Goal: Find specific page/section: Find specific page/section

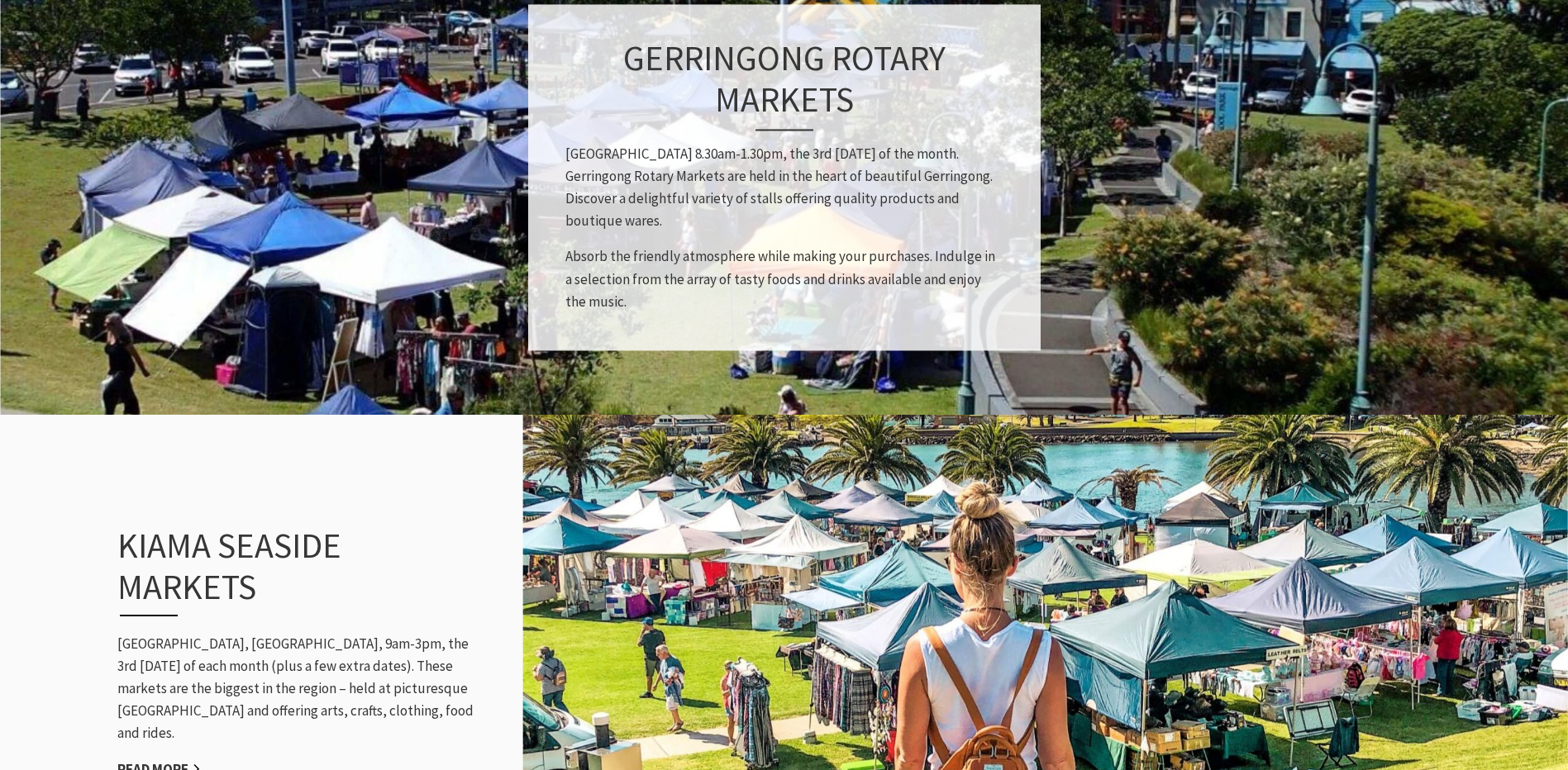
scroll to position [1405, 0]
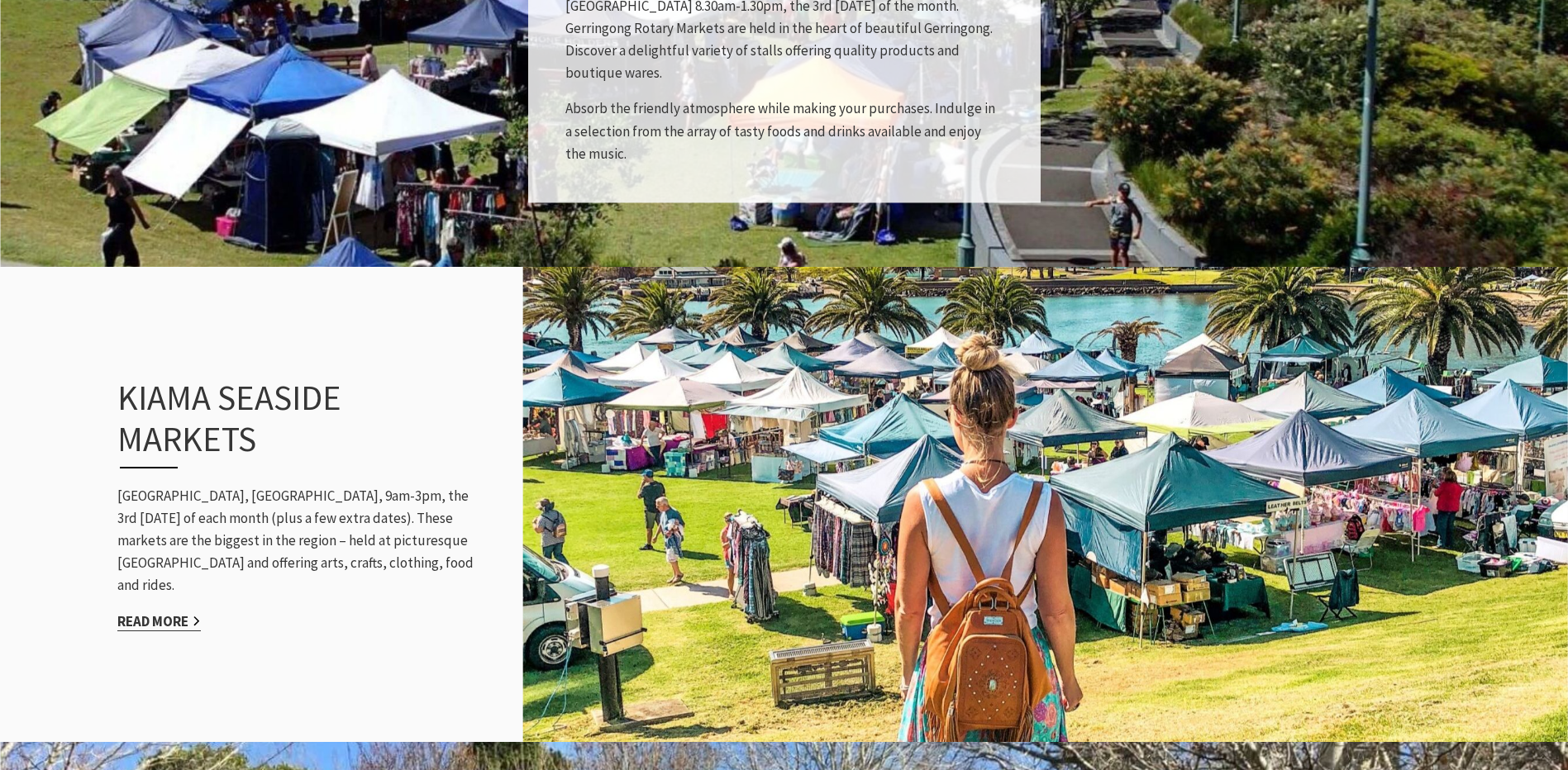
click at [173, 613] on link "Read More" at bounding box center [159, 622] width 83 height 19
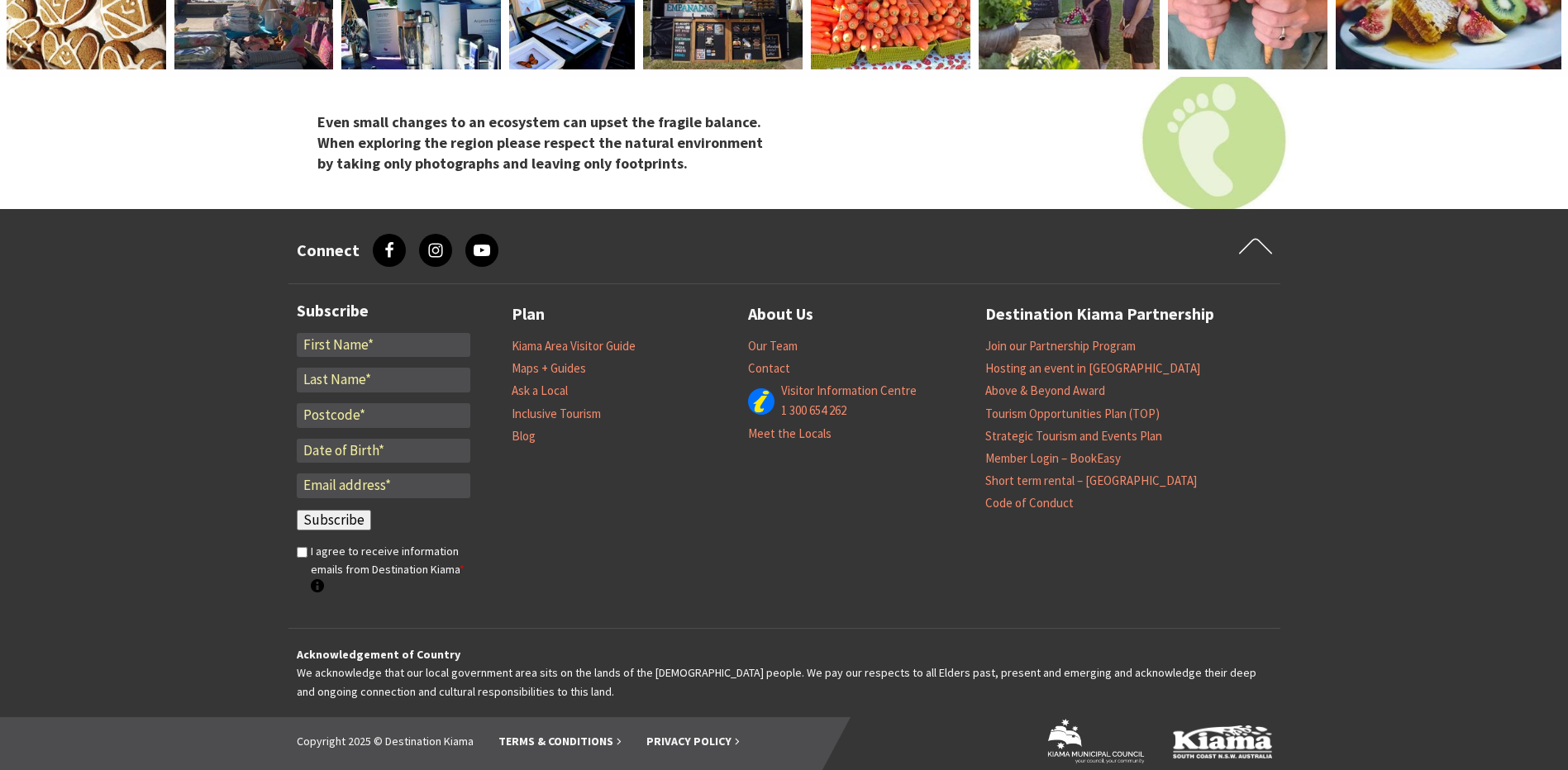
scroll to position [3554, 0]
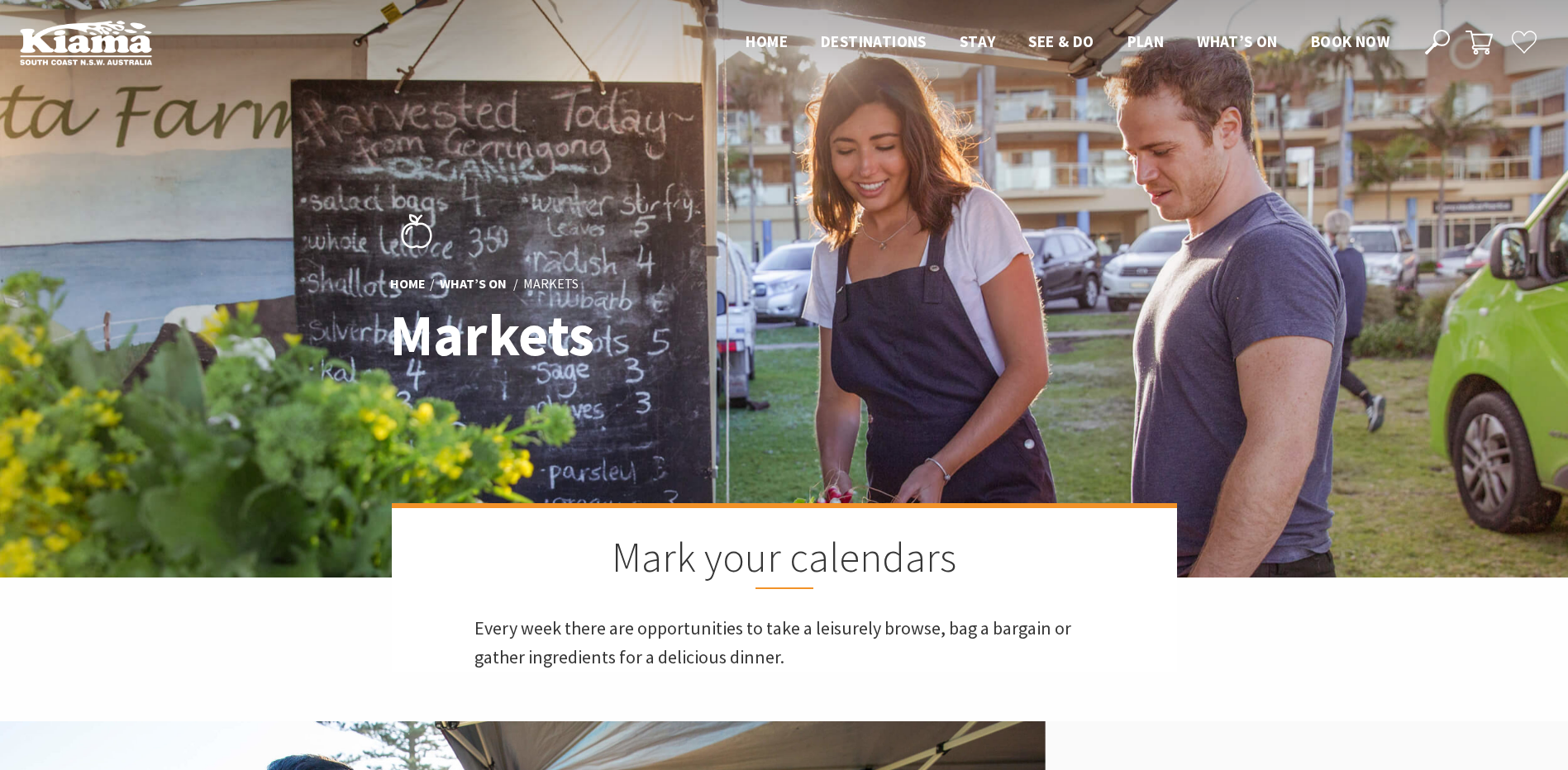
scroll to position [538, 1588]
